Goal: Task Accomplishment & Management: Use online tool/utility

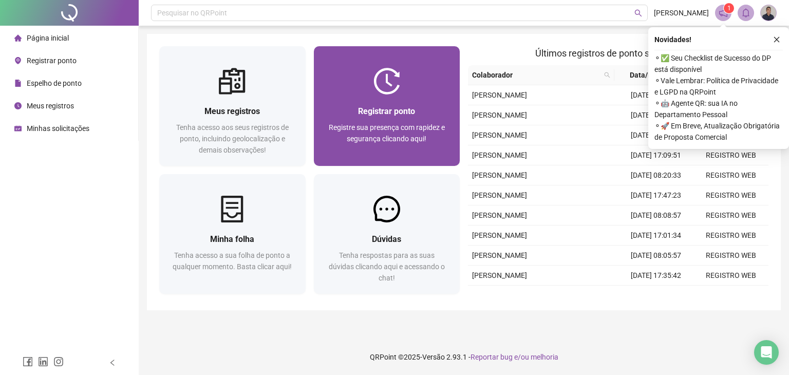
click at [433, 79] on div at bounding box center [387, 81] width 146 height 27
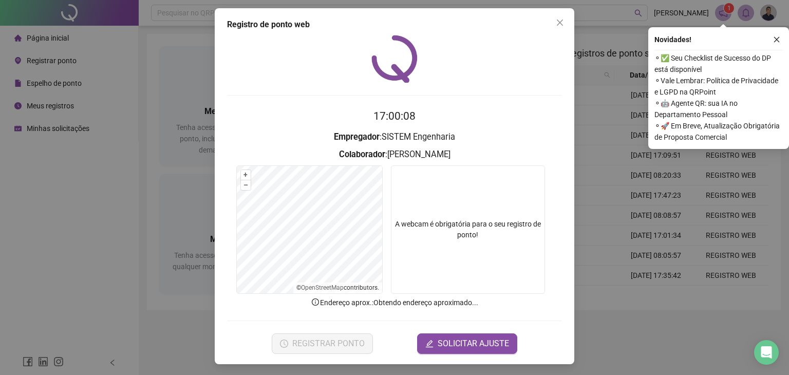
scroll to position [3, 0]
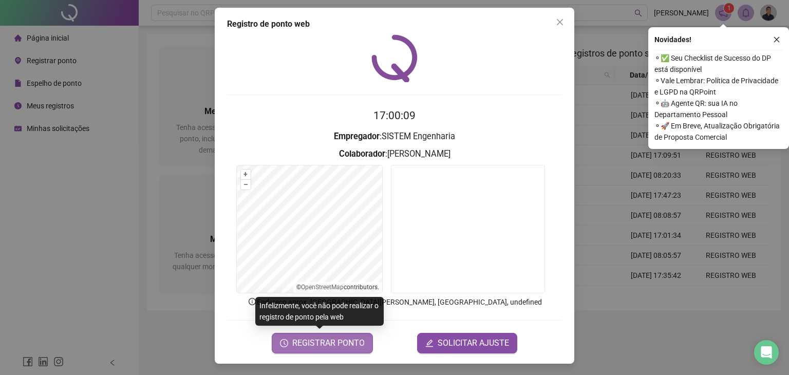
click at [341, 345] on span "REGISTRAR PONTO" at bounding box center [328, 343] width 72 height 12
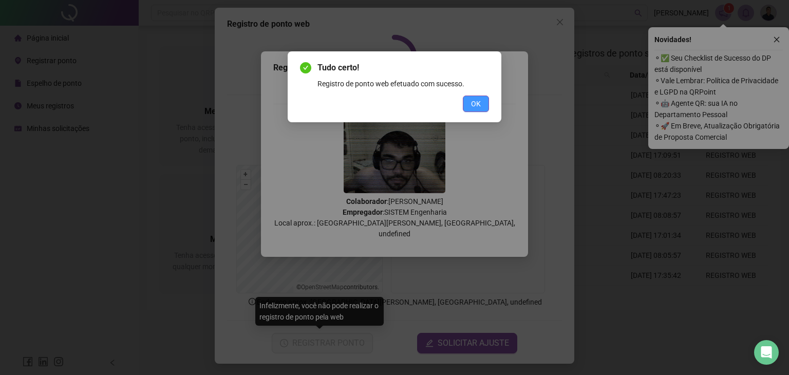
click at [476, 111] on button "OK" at bounding box center [476, 104] width 26 height 16
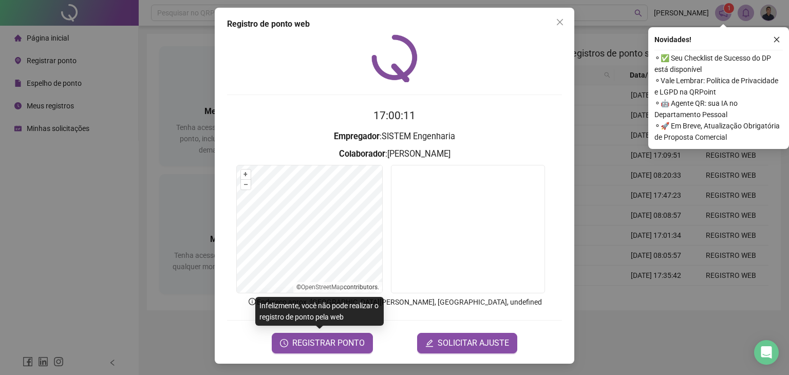
click at [551, 25] on span "Close" at bounding box center [559, 22] width 16 height 8
